Goal: Check status: Check status

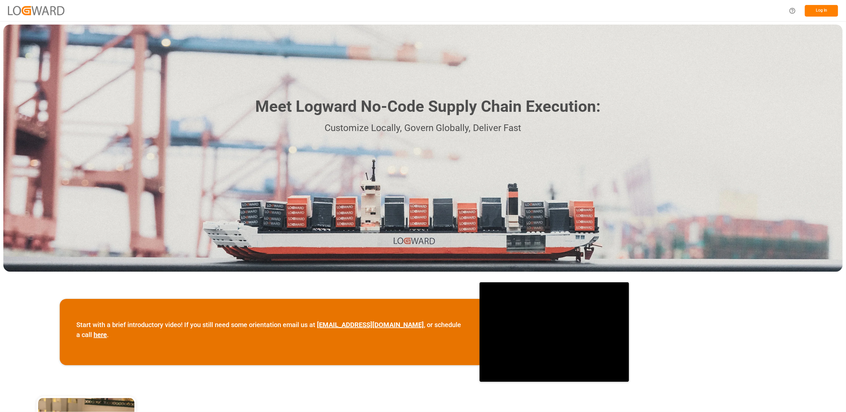
click at [820, 9] on button "Log In" at bounding box center [821, 11] width 33 height 12
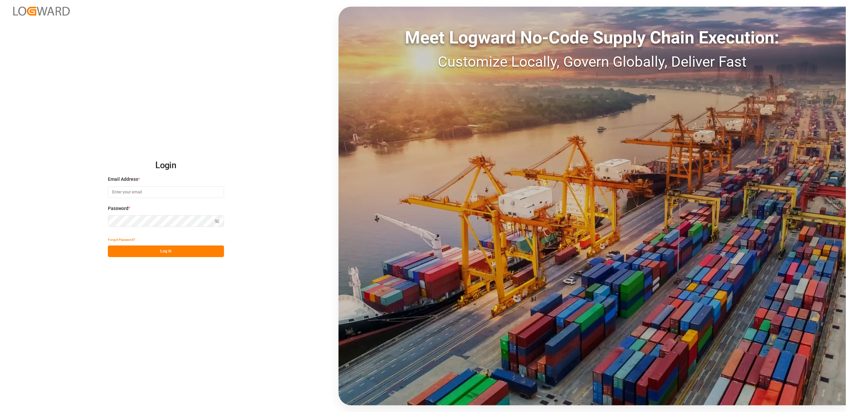
type input "[EMAIL_ADDRESS][DOMAIN_NAME]"
click at [185, 256] on button "Log In" at bounding box center [166, 252] width 116 height 12
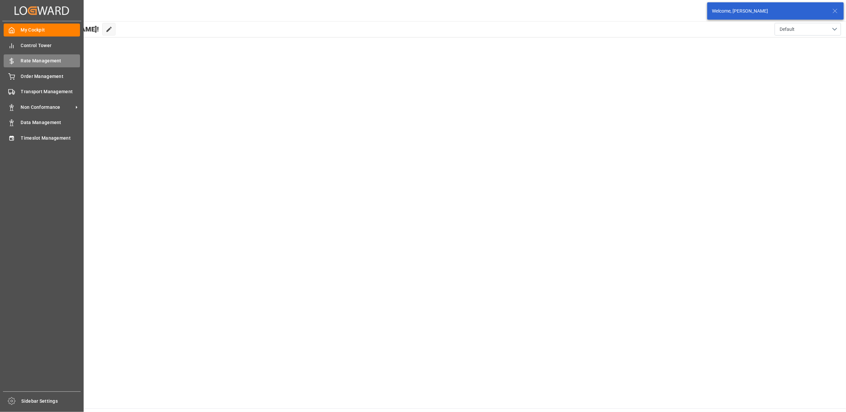
click at [5, 66] on div "Rate Management Rate Management" at bounding box center [42, 60] width 76 height 13
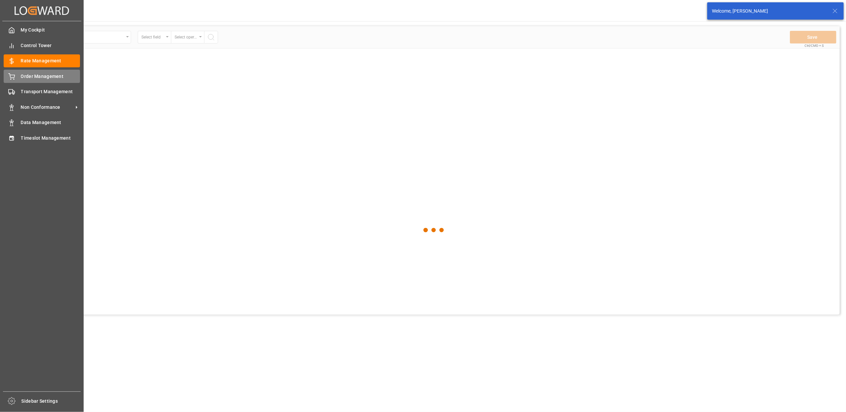
click at [23, 77] on span "Order Management" at bounding box center [50, 76] width 59 height 7
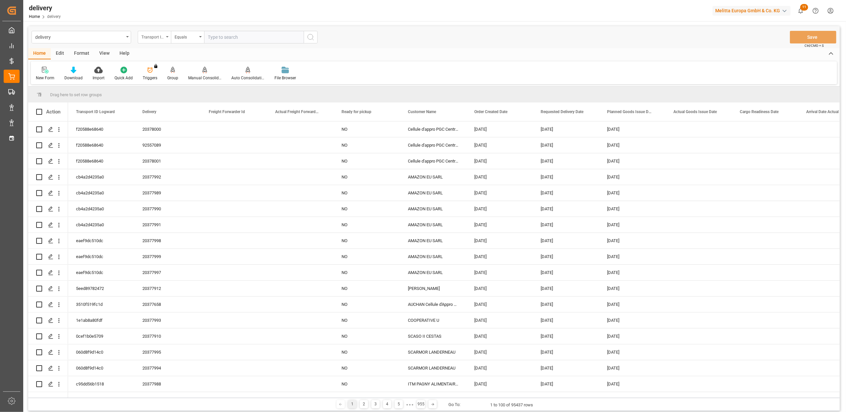
click at [169, 36] on div "Transport ID Logward" at bounding box center [154, 37] width 33 height 13
click at [166, 79] on div "Delivery" at bounding box center [187, 82] width 99 height 14
click at [224, 35] on input "text" at bounding box center [254, 37] width 100 height 13
paste input "20372525"
type input "20372525"
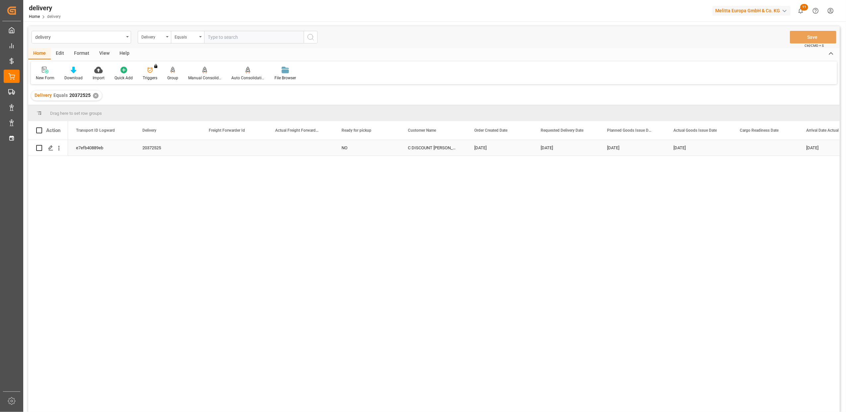
click at [83, 147] on div "e7efb40889eb" at bounding box center [101, 148] width 66 height 16
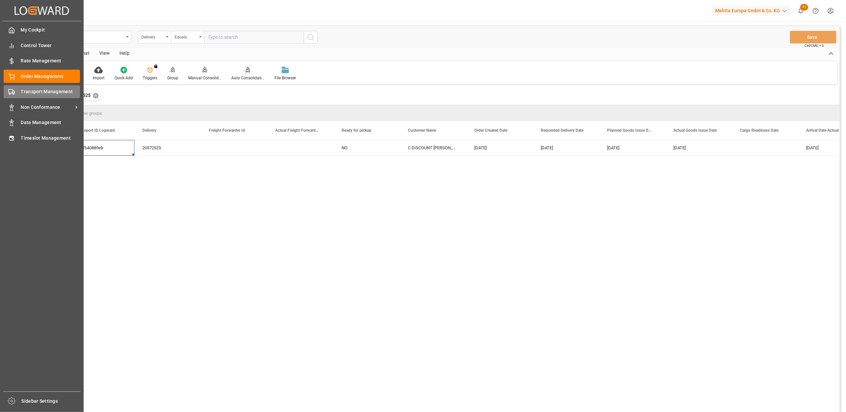
click at [19, 94] on div "Transport Management Transport Management" at bounding box center [42, 91] width 76 height 13
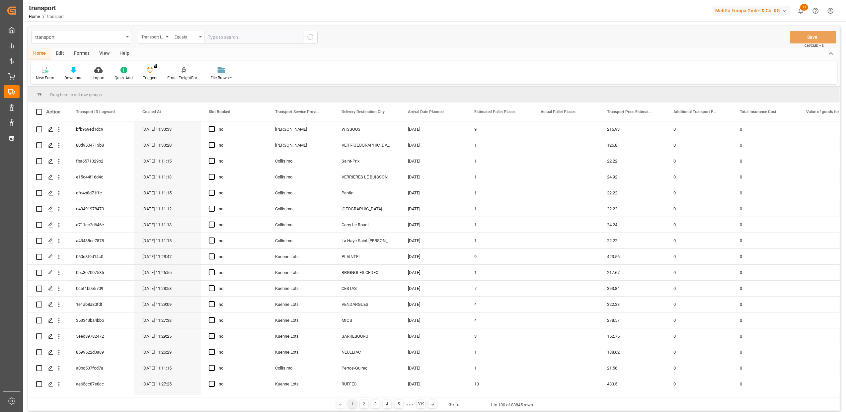
click at [240, 41] on input "text" at bounding box center [254, 37] width 100 height 13
paste input "e7efb40889eb"
type input "e7efb40889eb"
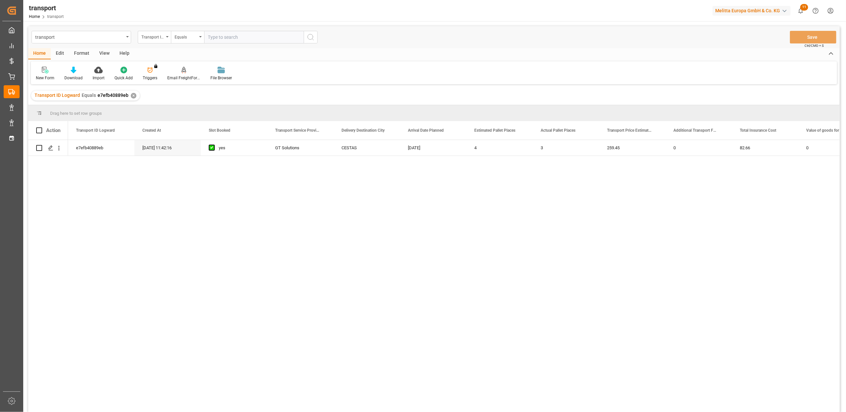
click at [562, 159] on div "e7efb40889eb [DATE] 11:42:16 yes GT Solutions CESTAS [DATE] 4 3 259.45 0 82.66 …" at bounding box center [454, 278] width 772 height 277
